Goal: Check status

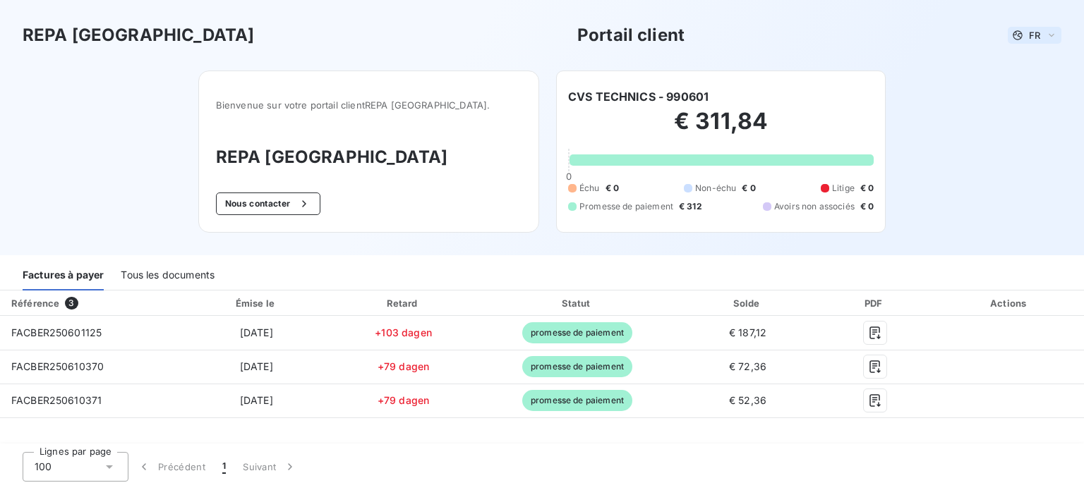
click at [1043, 37] on div "FR" at bounding box center [1034, 35] width 54 height 17
click at [988, 120] on div "REPA [GEOGRAPHIC_DATA] Portail client FR Français Anglais Bienvenue sur votre p…" at bounding box center [542, 127] width 1084 height 255
click at [1043, 36] on div "FR" at bounding box center [1034, 35] width 54 height 17
click at [1029, 88] on span "Anglais" at bounding box center [1031, 90] width 32 height 13
click at [948, 119] on div "REPA [GEOGRAPHIC_DATA] Portail client FR Bienvenue sur votre portail client REP…" at bounding box center [542, 127] width 1084 height 255
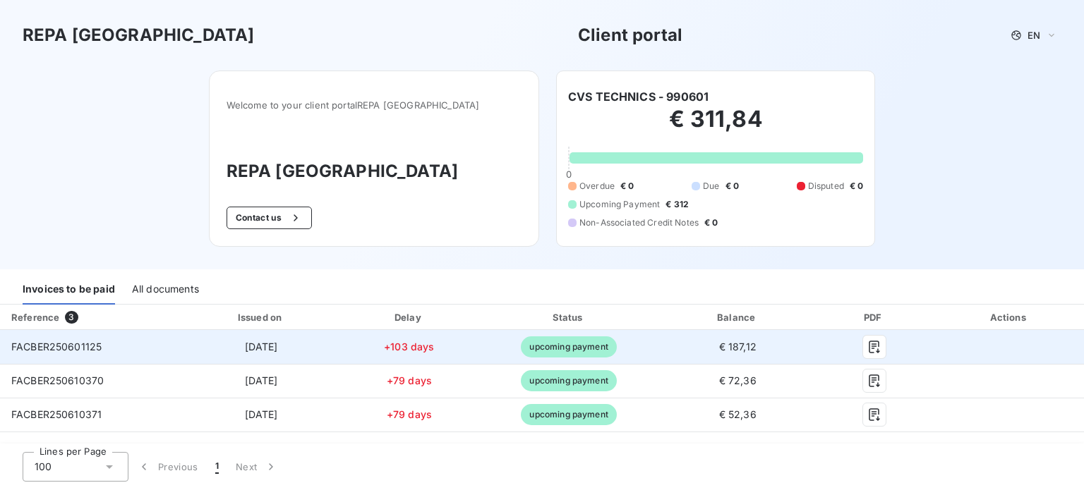
click at [598, 344] on span "upcoming payment" at bounding box center [568, 347] width 95 height 21
click at [873, 341] on icon "button" at bounding box center [874, 347] width 14 height 14
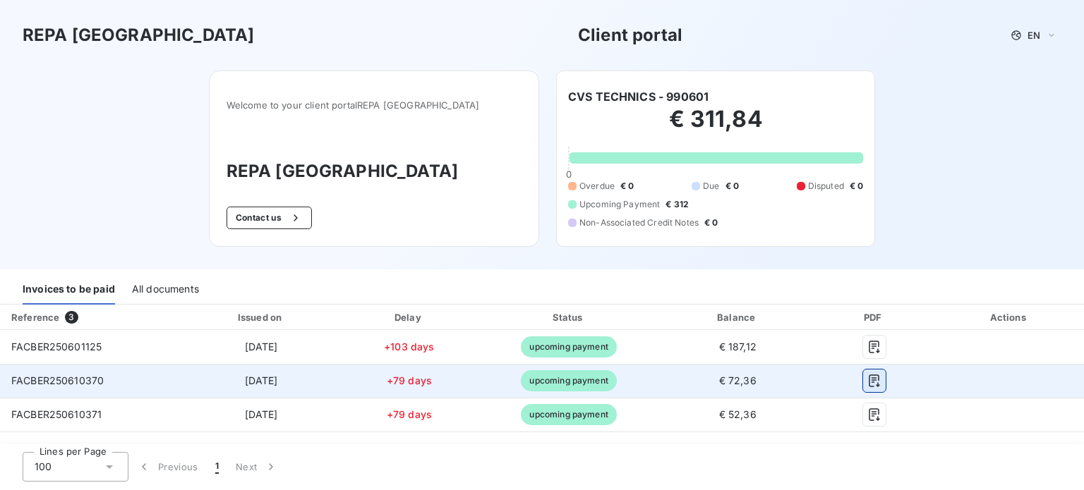
click at [873, 374] on icon "button" at bounding box center [874, 381] width 14 height 14
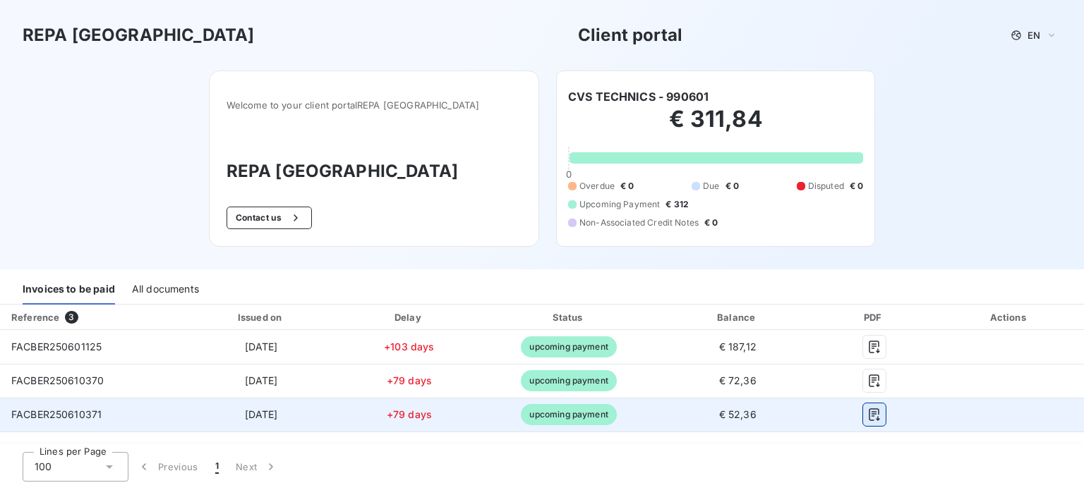
click at [874, 408] on icon "button" at bounding box center [874, 415] width 14 height 14
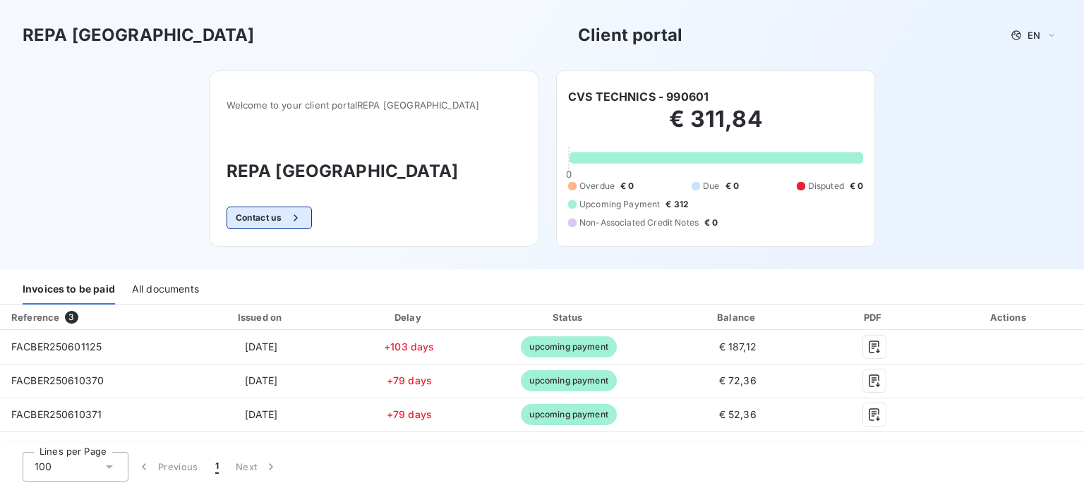
click at [303, 219] on icon "button" at bounding box center [296, 218] width 14 height 14
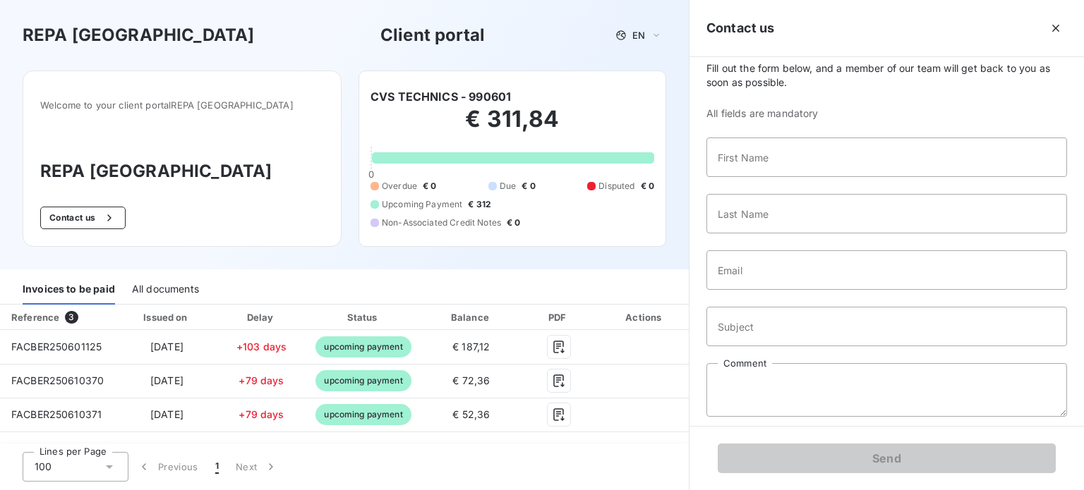
scroll to position [19, 0]
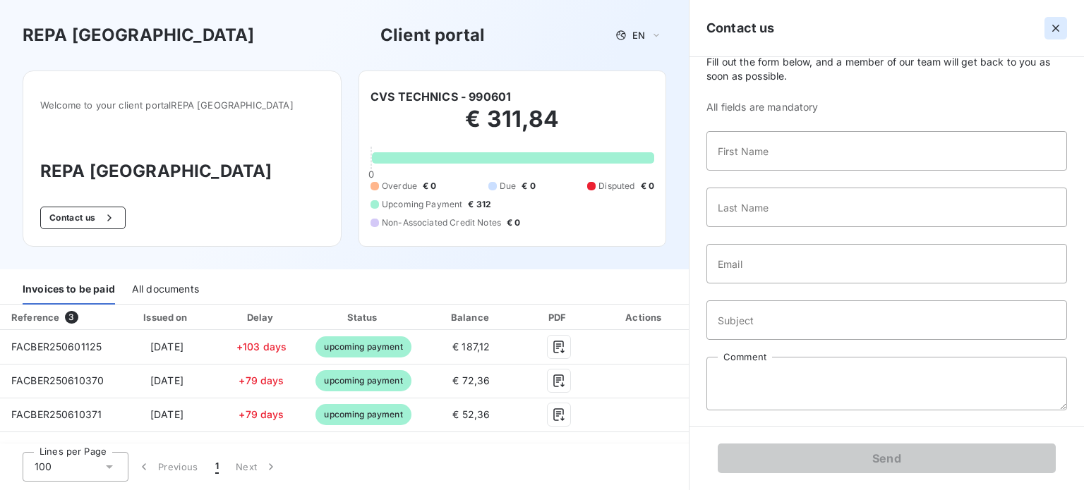
click at [1050, 35] on icon "button" at bounding box center [1055, 28] width 14 height 14
